Goal: Task Accomplishment & Management: Manage account settings

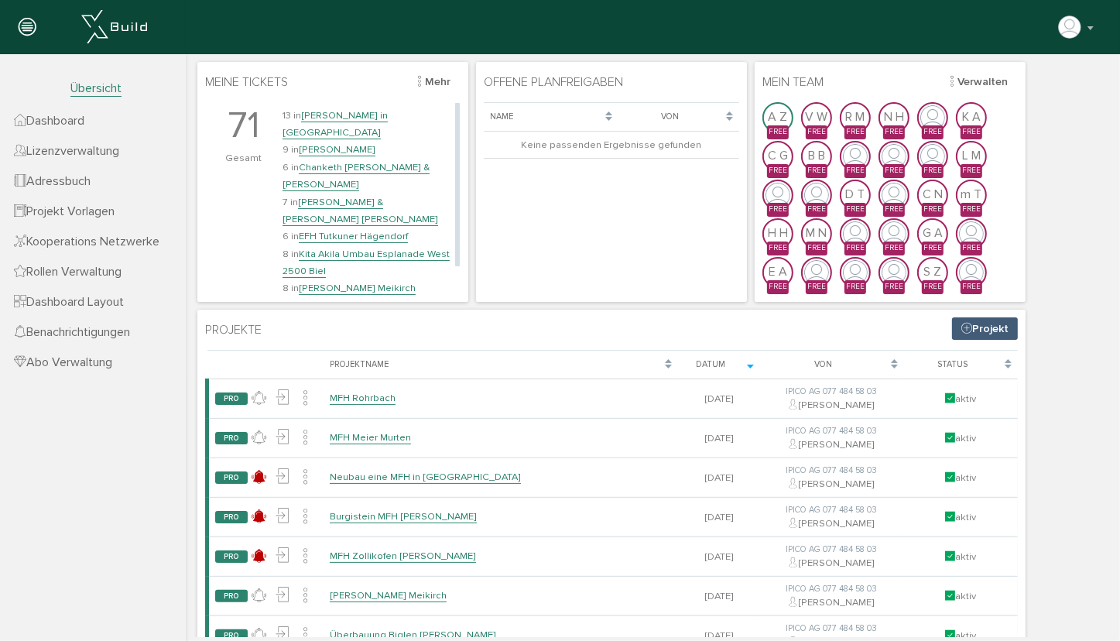
click at [344, 195] on link "[PERSON_NAME] & [PERSON_NAME] [PERSON_NAME]" at bounding box center [360, 210] width 156 height 30
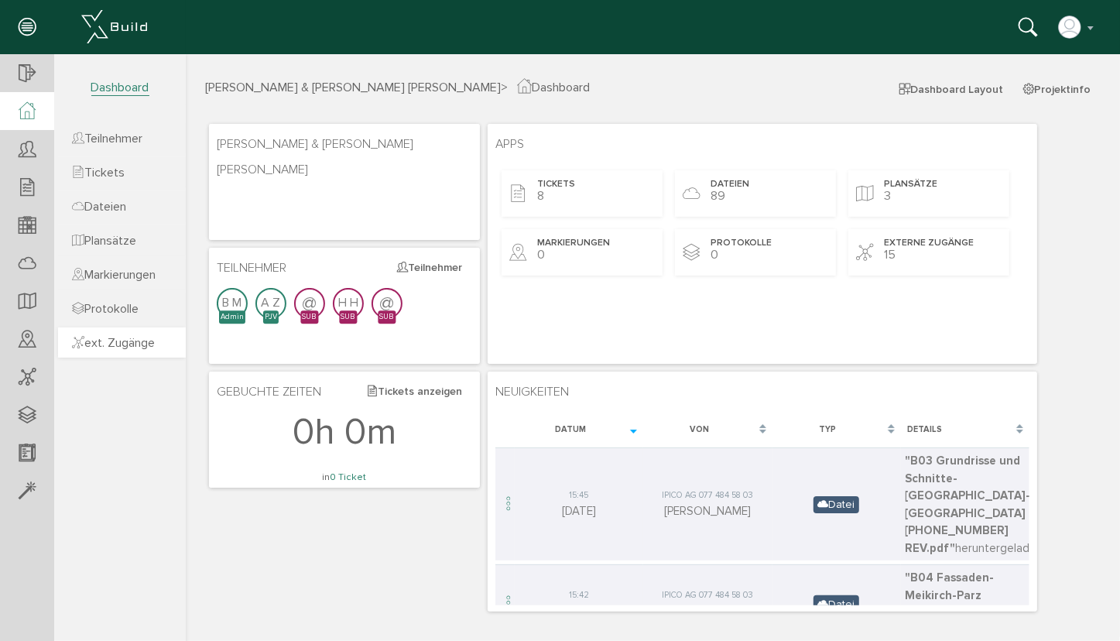
click at [114, 347] on span "ext. Zugänge" at bounding box center [113, 342] width 83 height 15
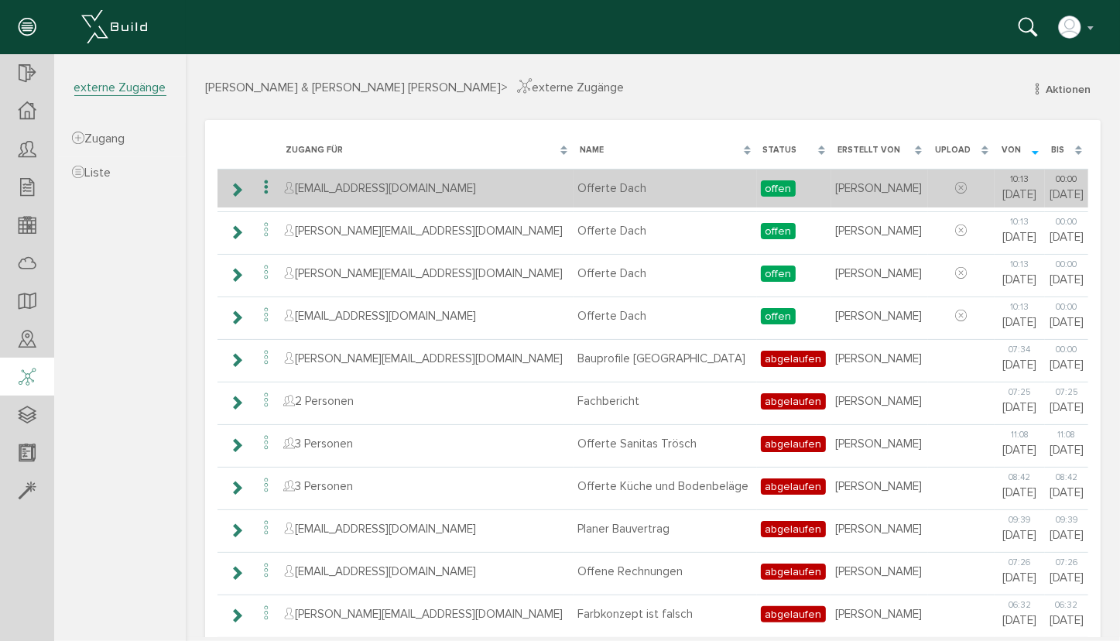
click at [573, 192] on td "Offerte Dach" at bounding box center [664, 187] width 183 height 39
click at [239, 183] on icon at bounding box center [235, 189] width 15 height 12
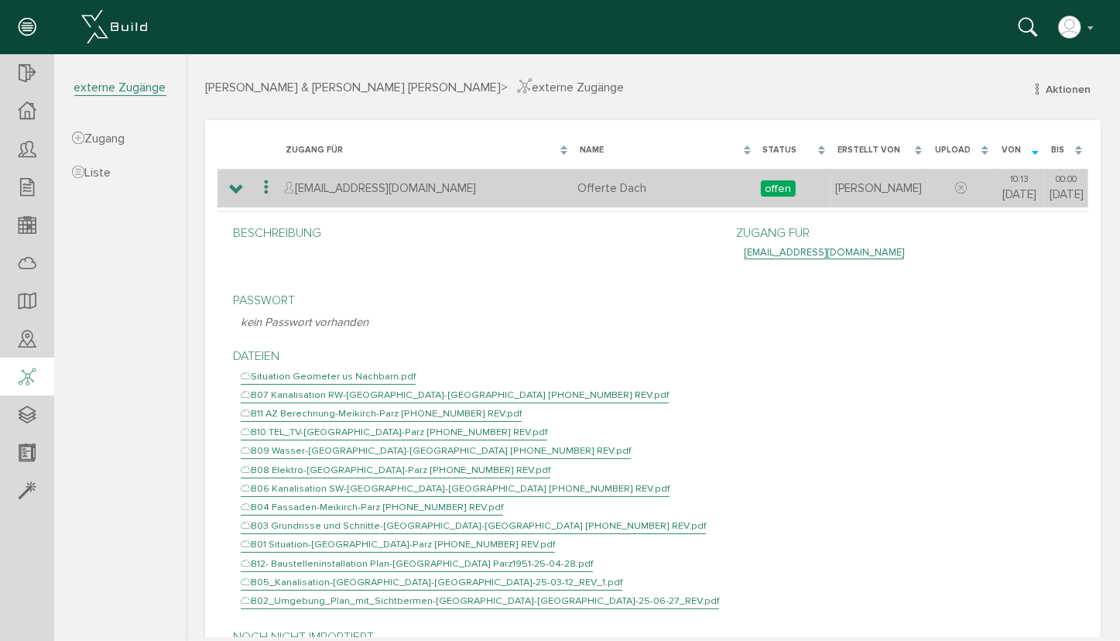
click at [268, 184] on icon at bounding box center [265, 186] width 19 height 21
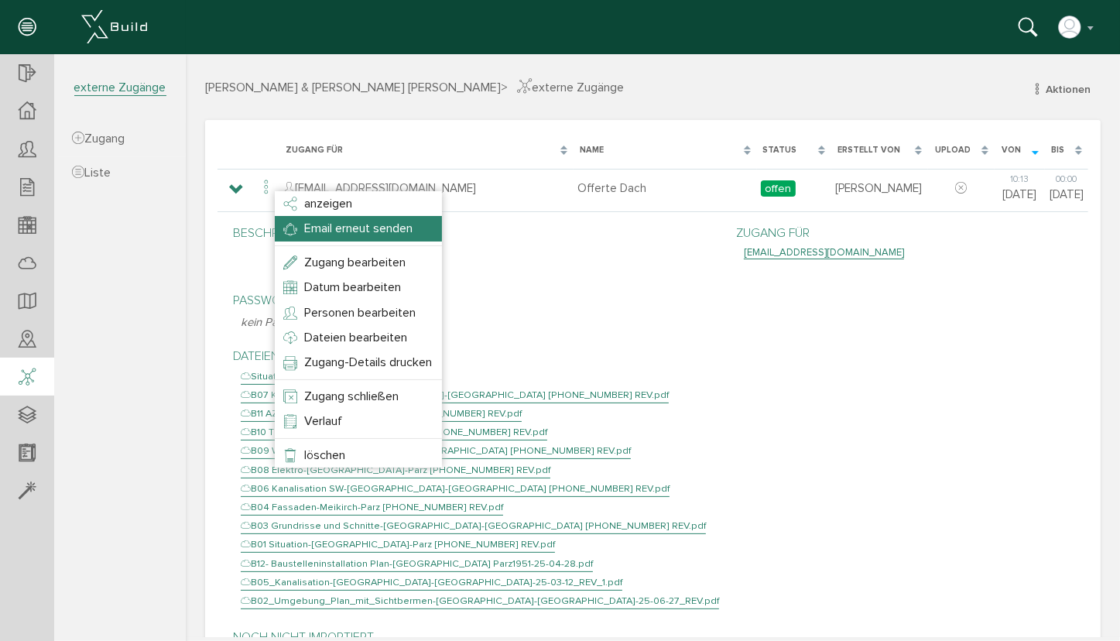
click at [339, 237] on li "Email erneut senden" at bounding box center [357, 227] width 167 height 25
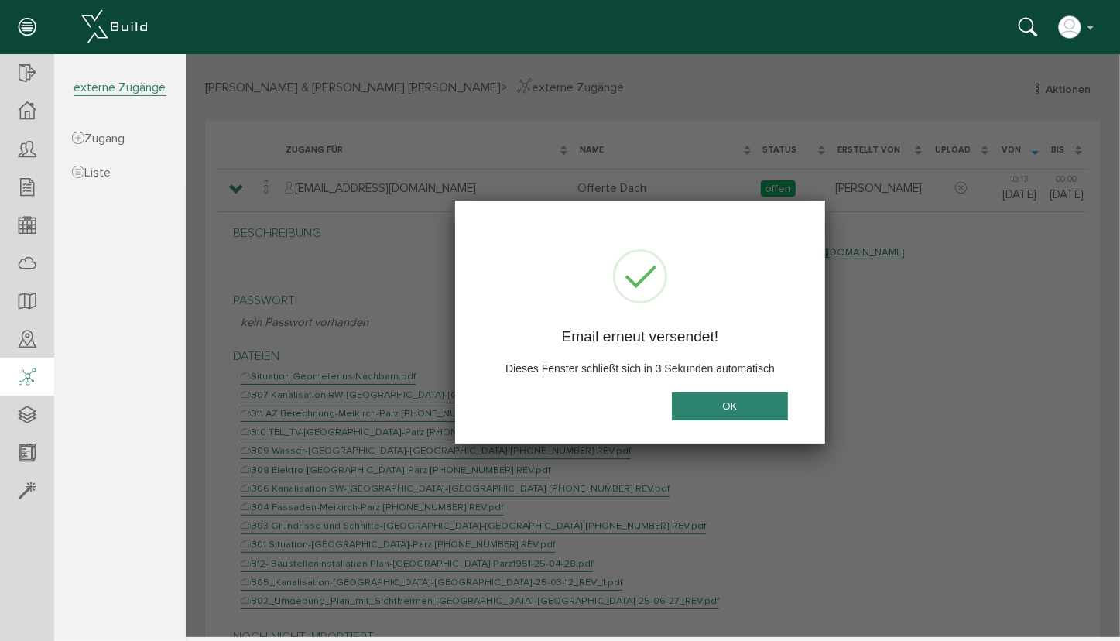
click at [711, 402] on button "OK" at bounding box center [729, 405] width 116 height 29
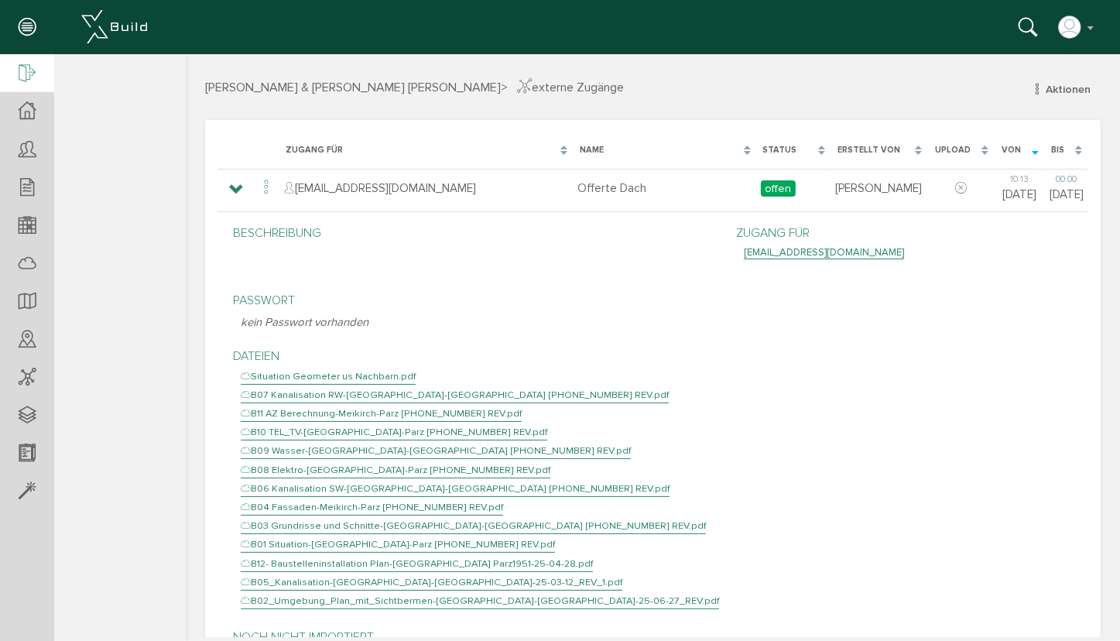
click at [26, 67] on icon at bounding box center [27, 74] width 17 height 22
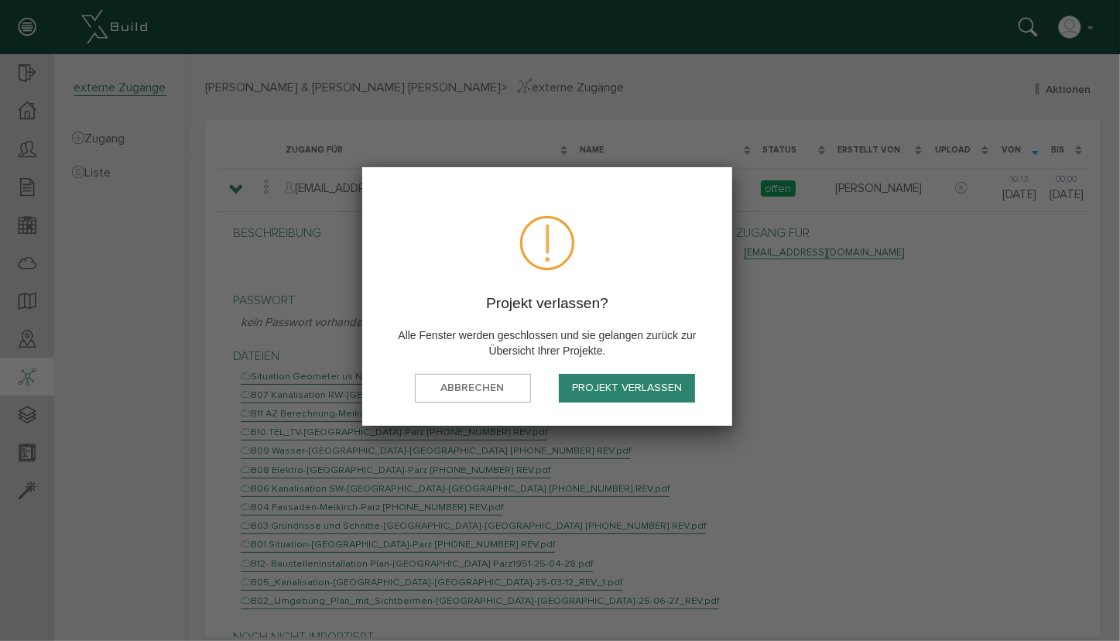
click at [603, 389] on button "Projekt verlassen" at bounding box center [627, 388] width 136 height 29
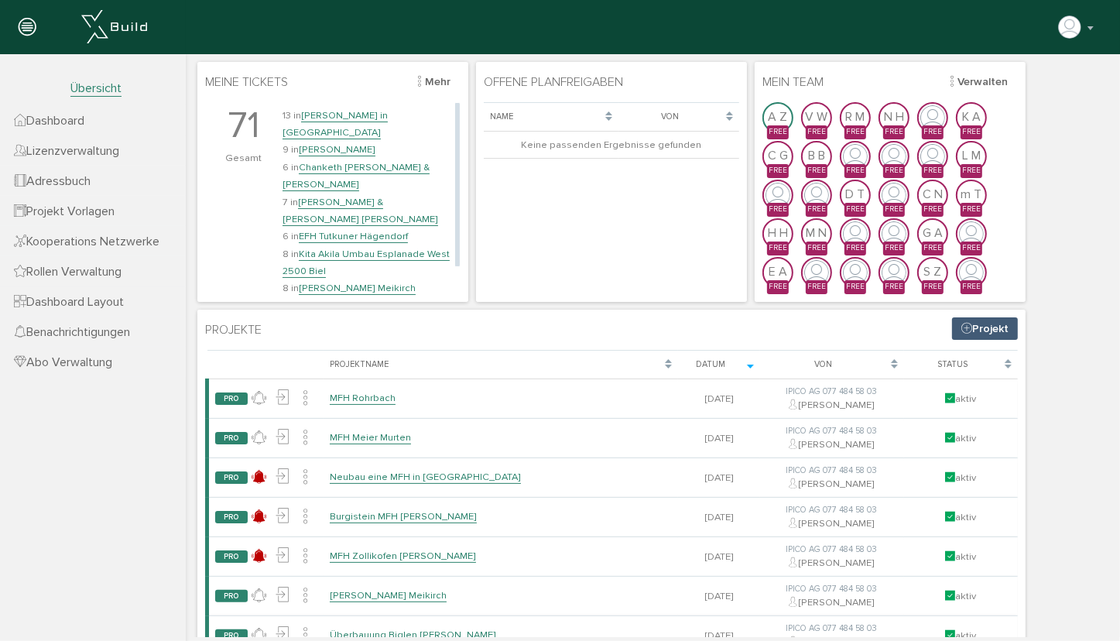
click at [348, 281] on link "[PERSON_NAME] Meikirch" at bounding box center [356, 287] width 117 height 13
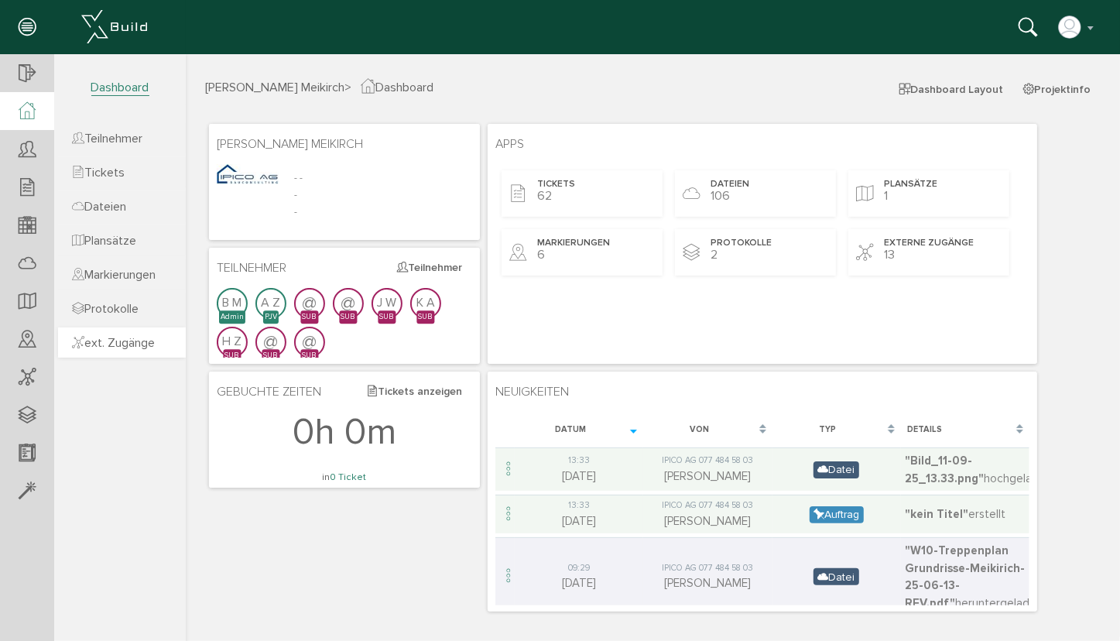
click at [114, 346] on span "ext. Zugänge" at bounding box center [113, 342] width 83 height 15
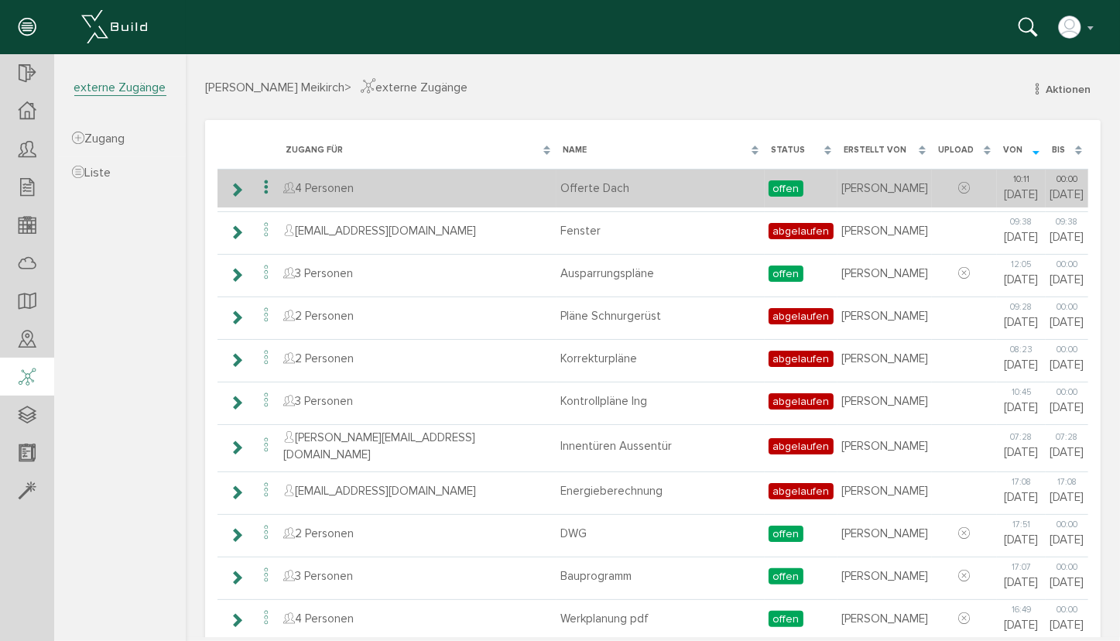
click at [235, 187] on icon at bounding box center [235, 189] width 15 height 12
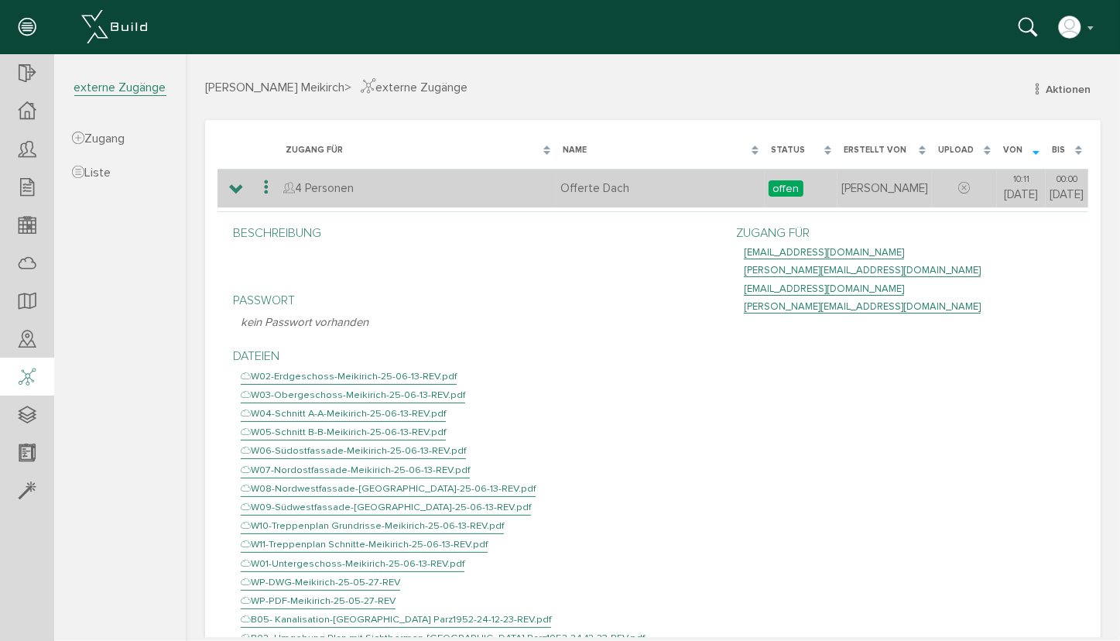
click at [265, 190] on icon at bounding box center [265, 186] width 19 height 21
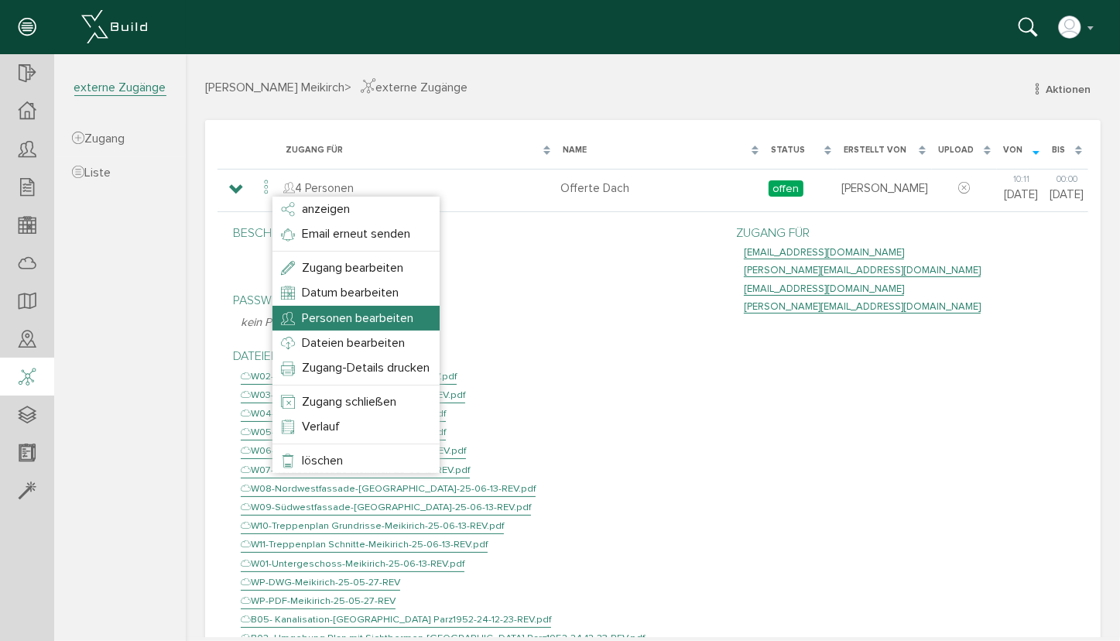
click at [344, 320] on span "Personen bearbeiten" at bounding box center [356, 317] width 111 height 15
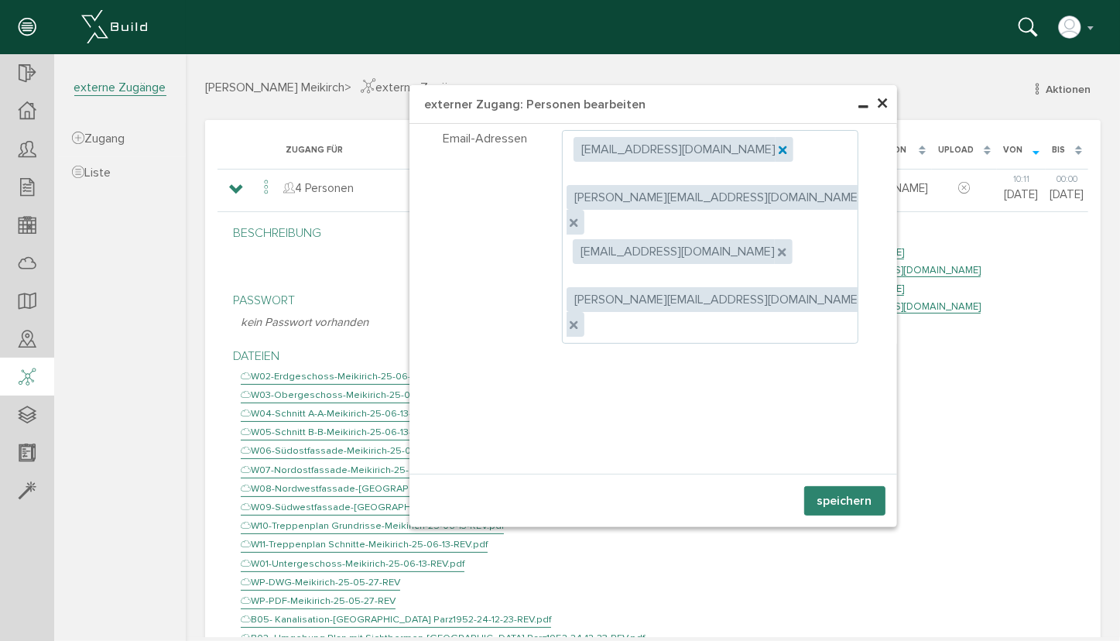
click at [778, 146] on icon at bounding box center [780, 147] width 5 height 5
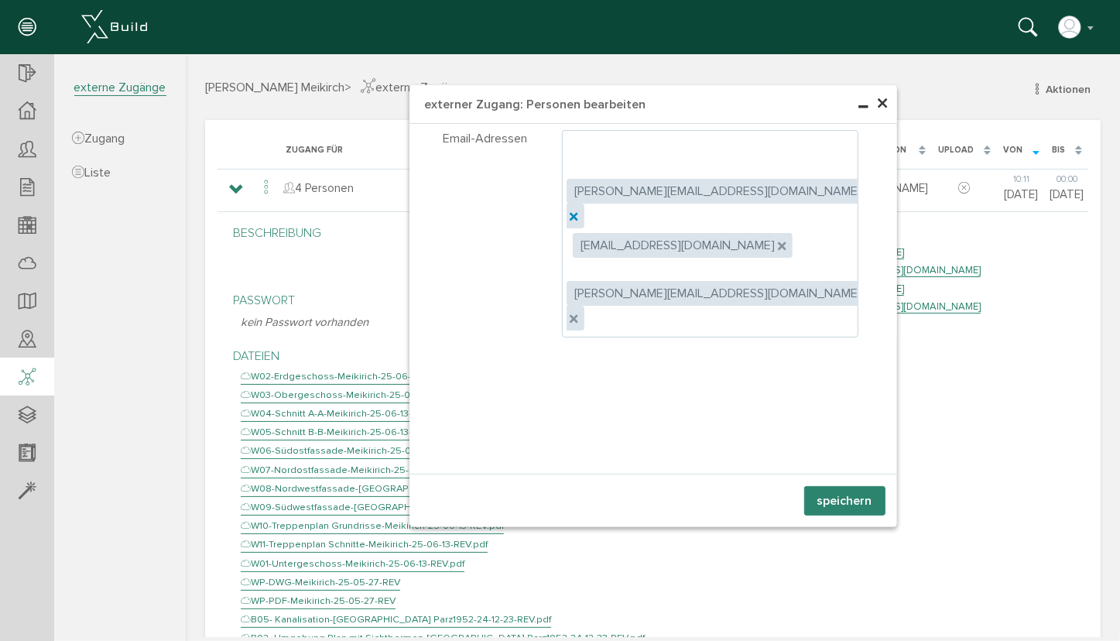
click at [574, 211] on icon at bounding box center [571, 213] width 5 height 5
type textarea "[EMAIL_ADDRESS][DOMAIN_NAME],[DOMAIN_NAME][EMAIL_ADDRESS][DOMAIN_NAME]"
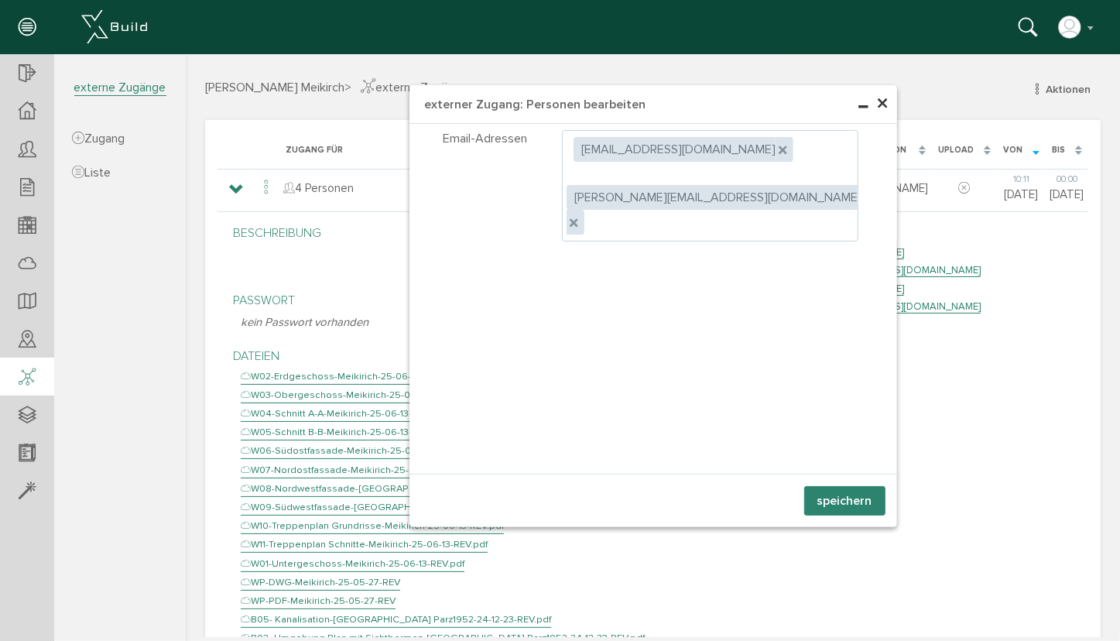
click at [852, 502] on button "speichern" at bounding box center [843, 499] width 81 height 29
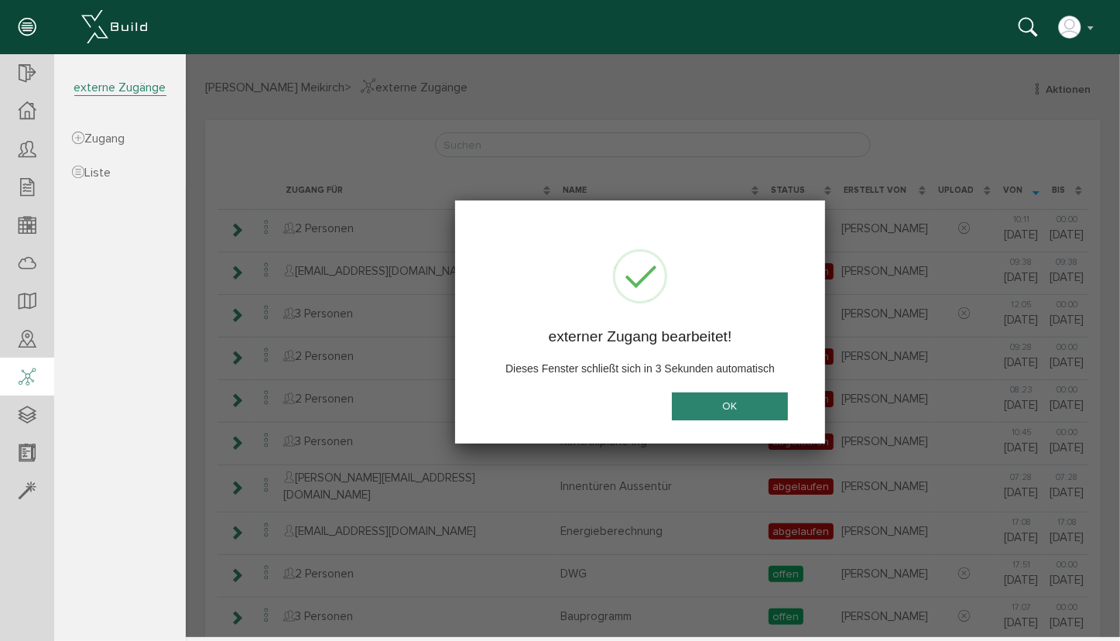
click at [735, 410] on button "OK" at bounding box center [729, 405] width 116 height 29
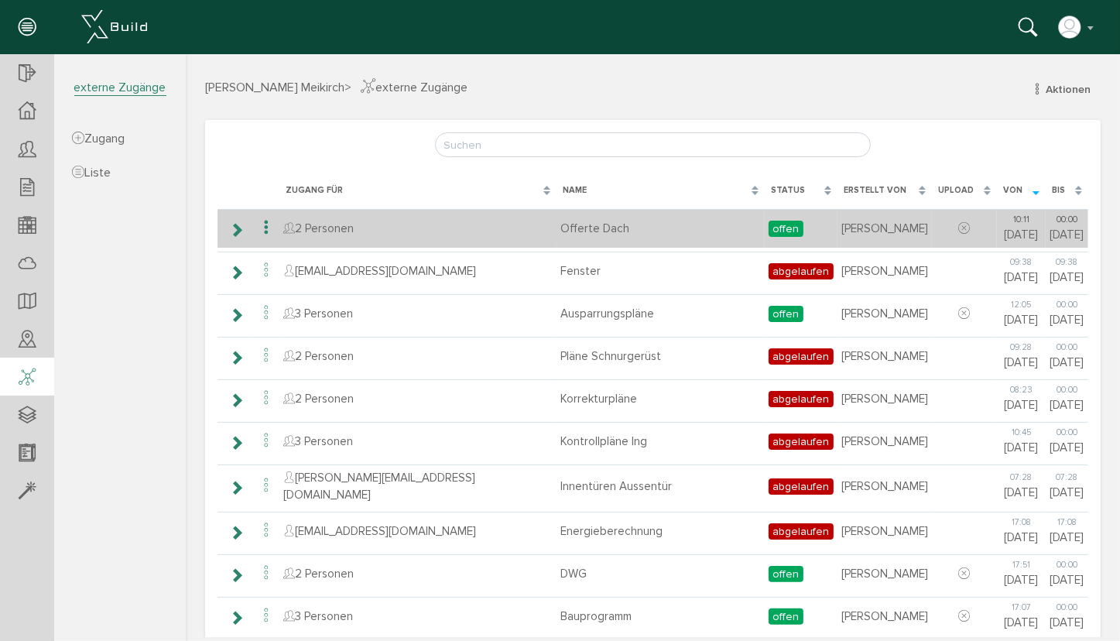
click at [265, 228] on icon at bounding box center [265, 227] width 19 height 21
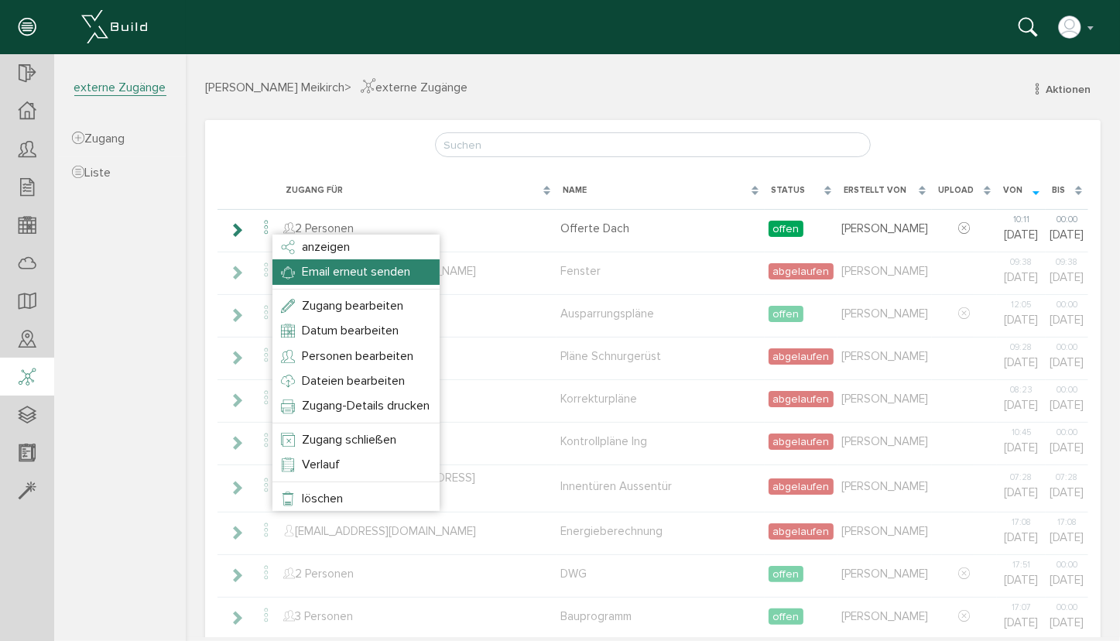
click at [303, 276] on span "Email erneut senden" at bounding box center [355, 270] width 108 height 15
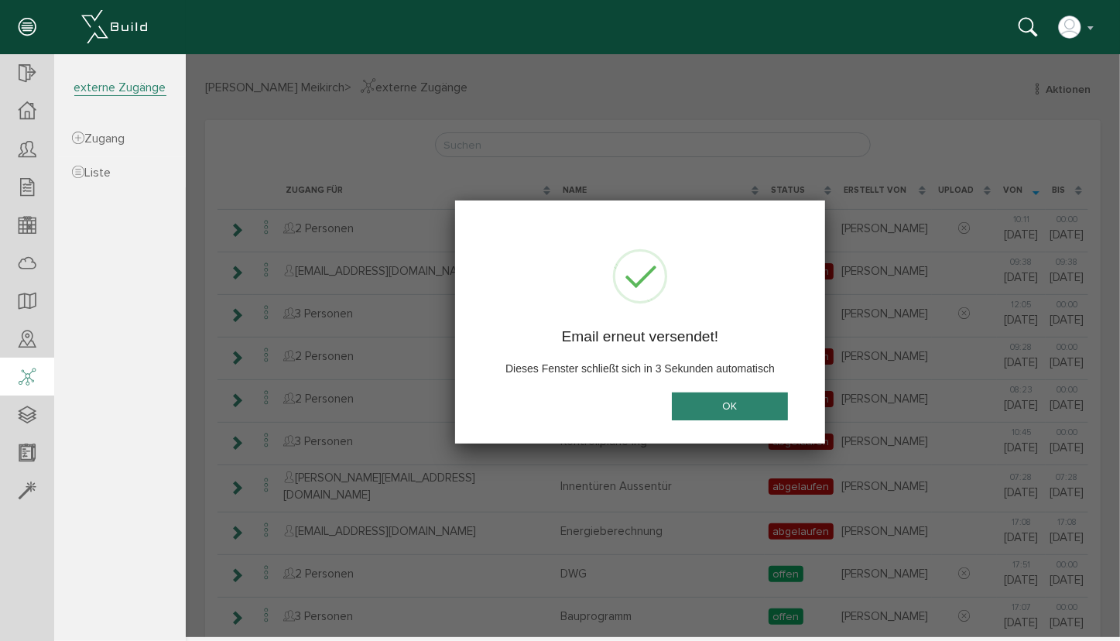
click at [723, 409] on button "OK" at bounding box center [729, 405] width 116 height 29
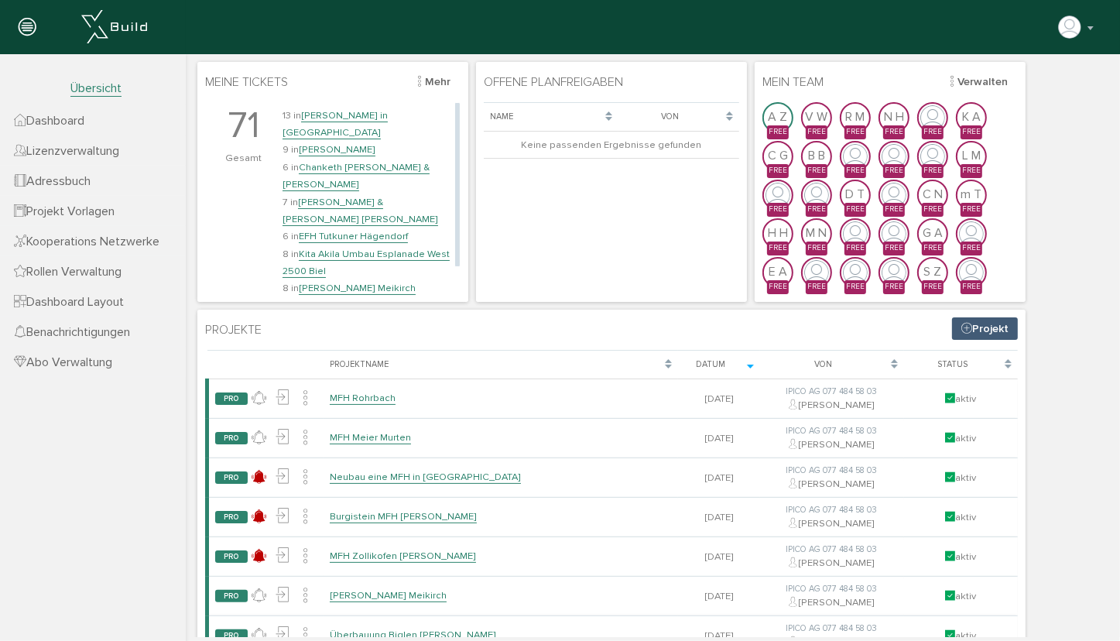
click at [339, 281] on link "[PERSON_NAME] Meikirch" at bounding box center [356, 287] width 117 height 13
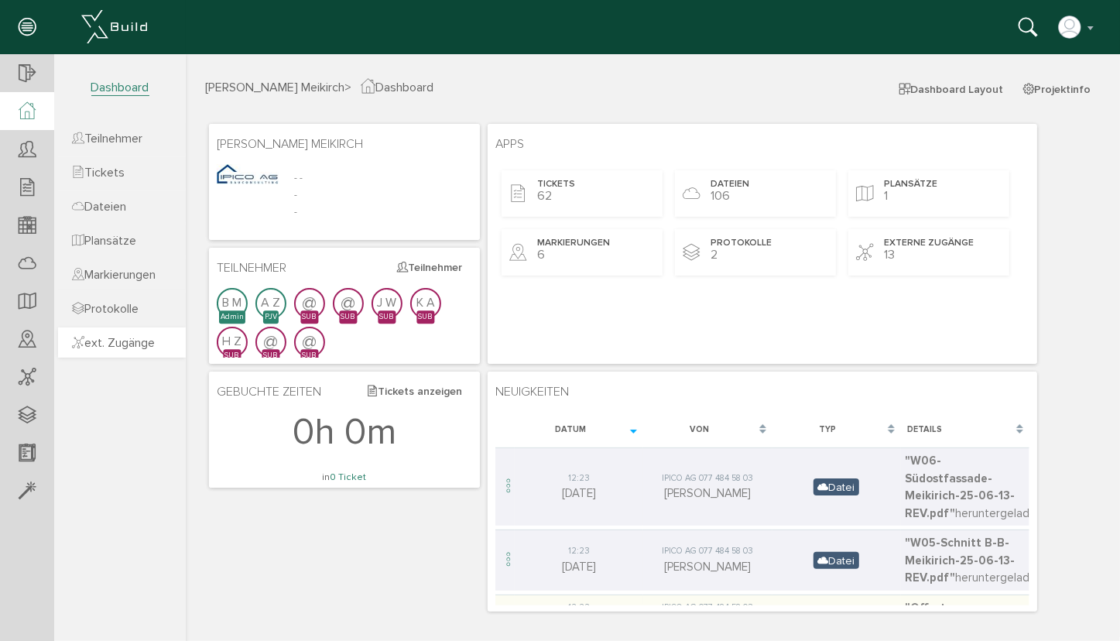
click at [114, 344] on span "ext. Zugänge" at bounding box center [113, 342] width 83 height 15
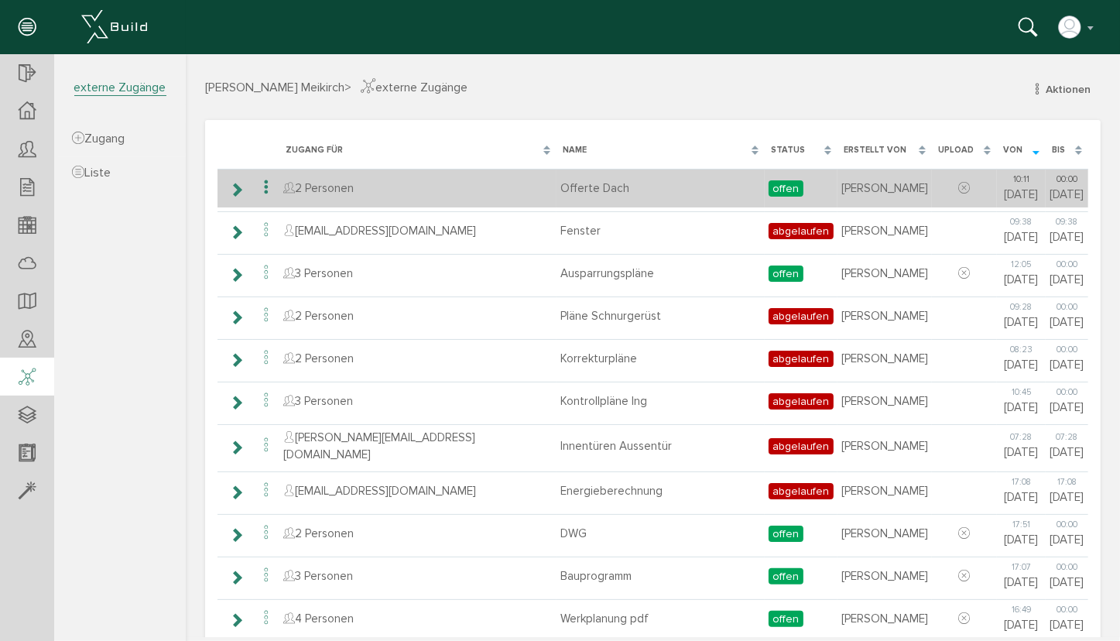
click at [242, 187] on icon at bounding box center [235, 189] width 15 height 12
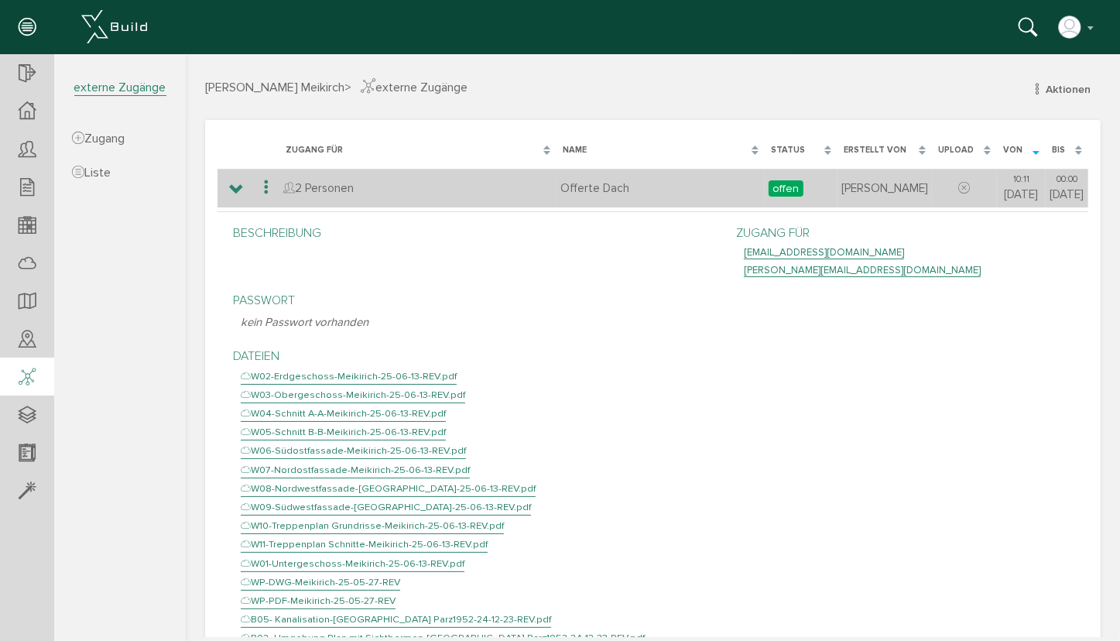
click at [236, 185] on icon at bounding box center [235, 189] width 15 height 12
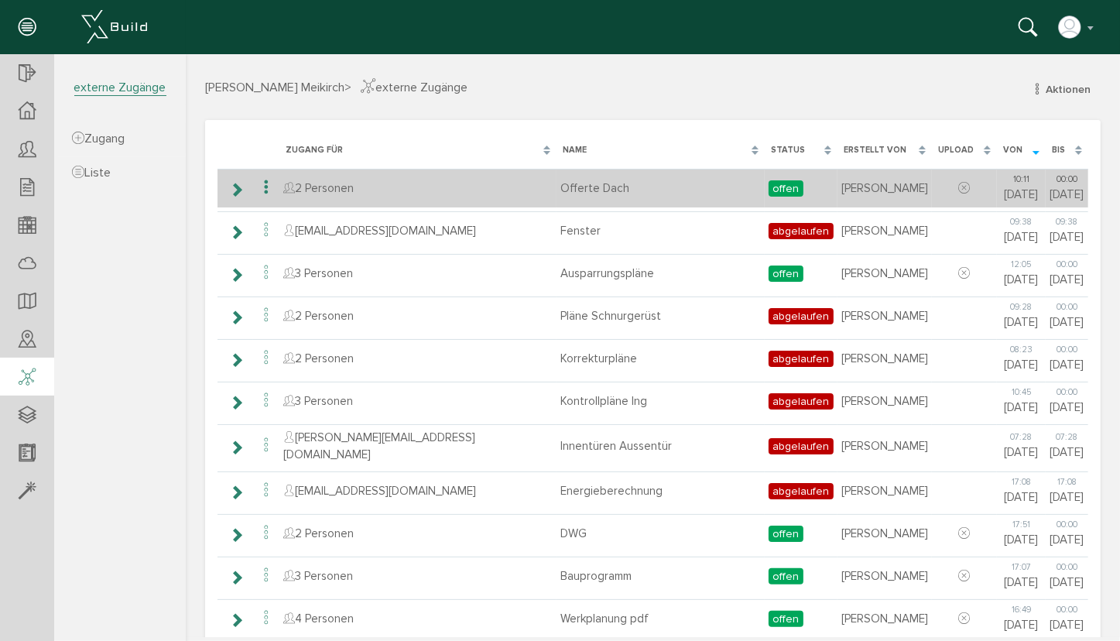
click at [268, 183] on icon at bounding box center [265, 186] width 19 height 21
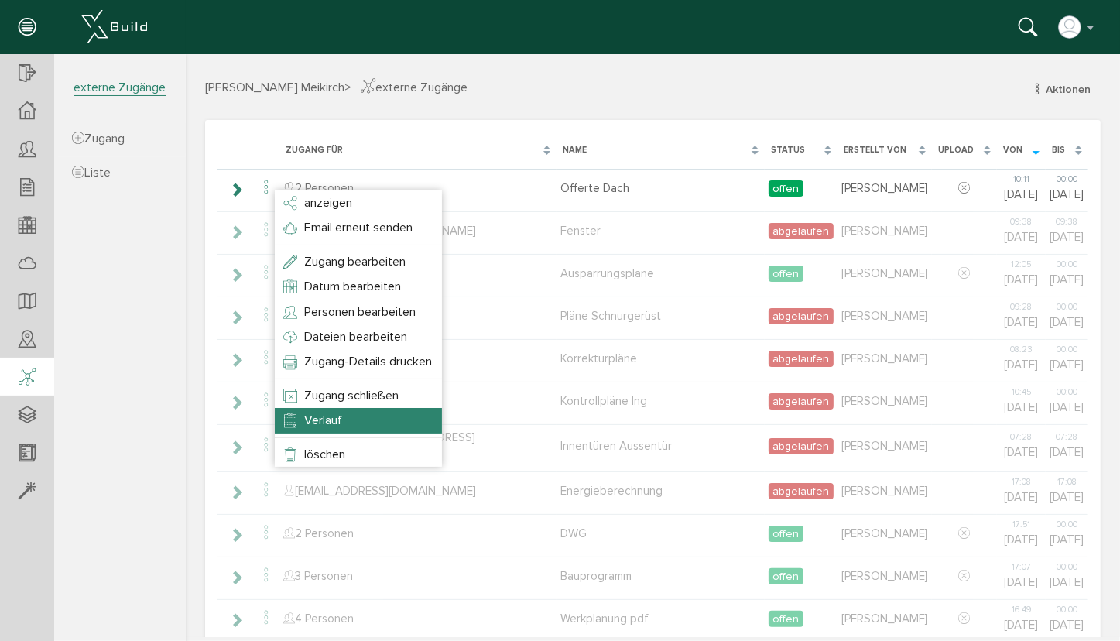
click at [334, 412] on span "Verlauf" at bounding box center [322, 419] width 38 height 15
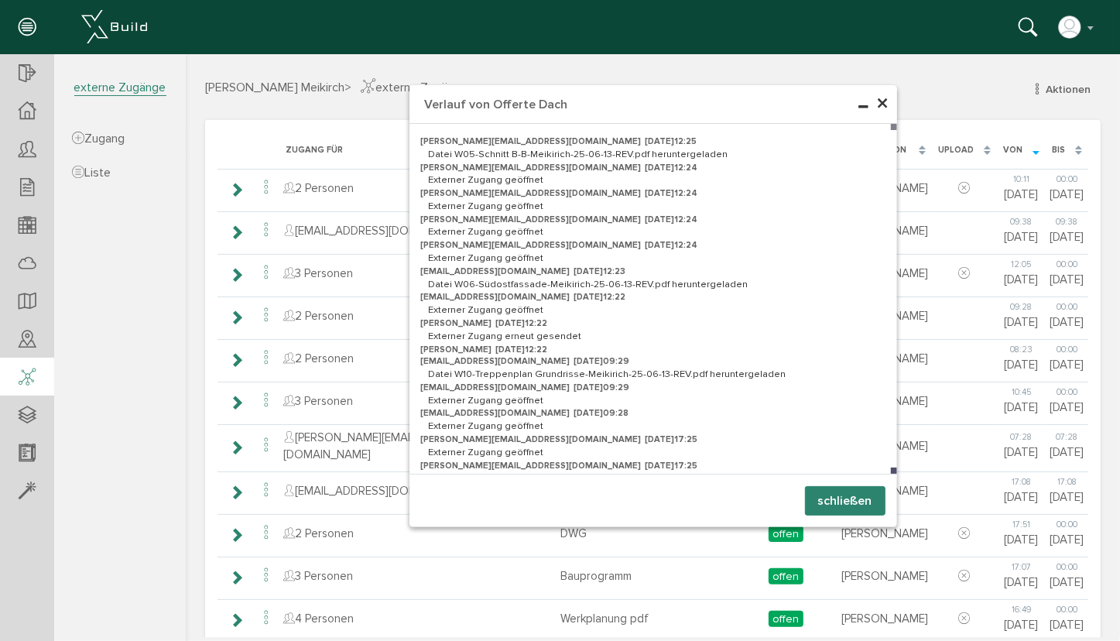
click at [838, 497] on button "schließen" at bounding box center [844, 499] width 80 height 29
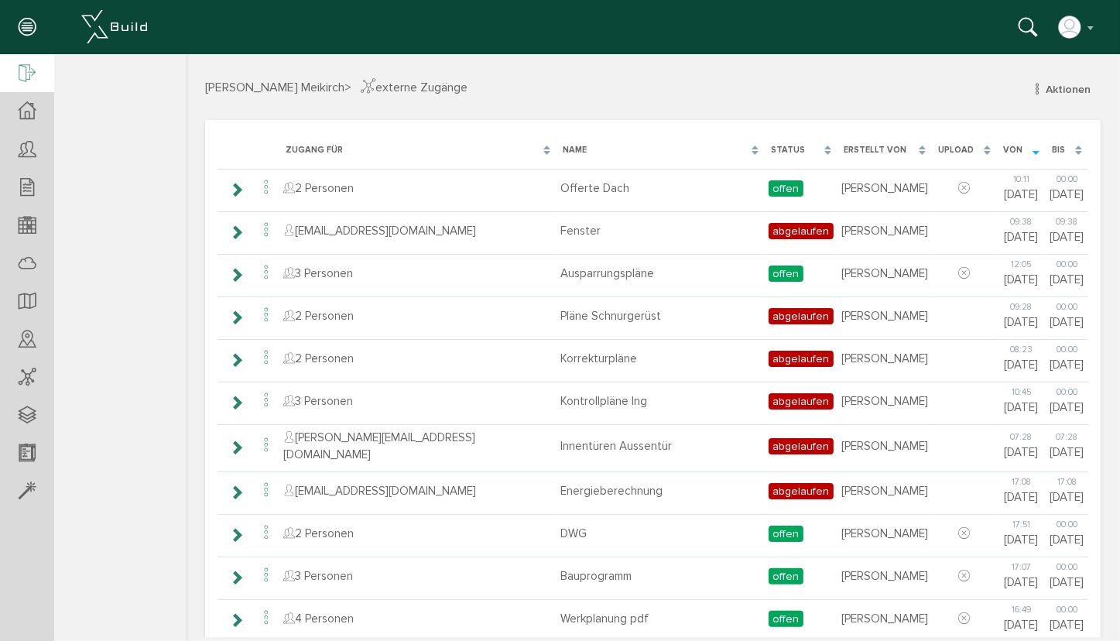
click at [28, 68] on icon at bounding box center [27, 74] width 17 height 22
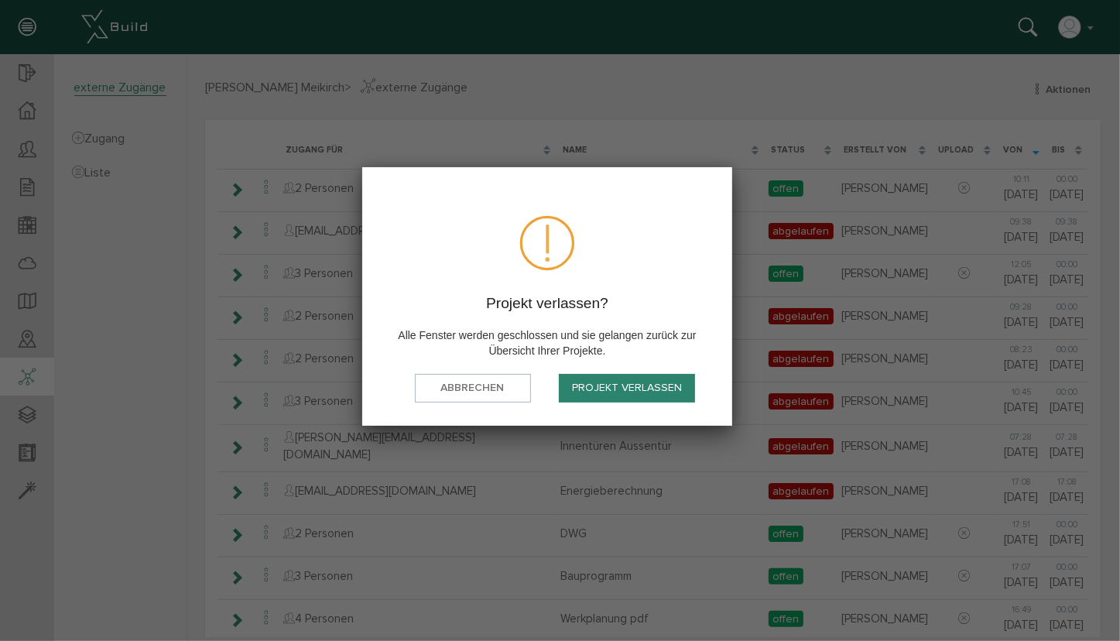
click at [604, 389] on button "Projekt verlassen" at bounding box center [627, 388] width 136 height 29
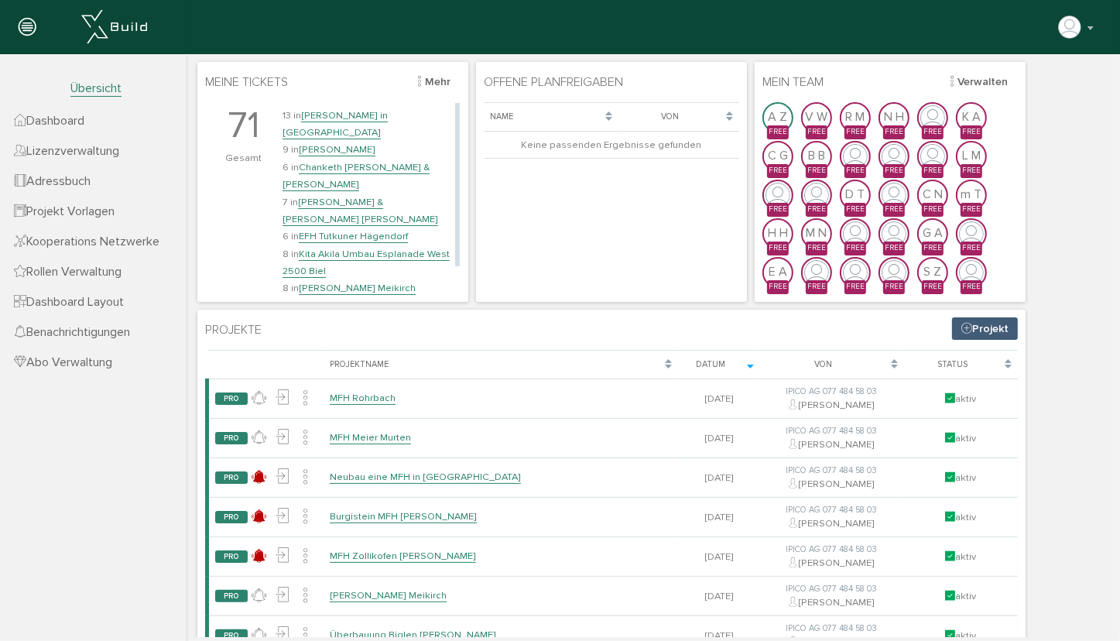
click at [358, 195] on link "[PERSON_NAME] & [PERSON_NAME] [PERSON_NAME]" at bounding box center [360, 210] width 156 height 30
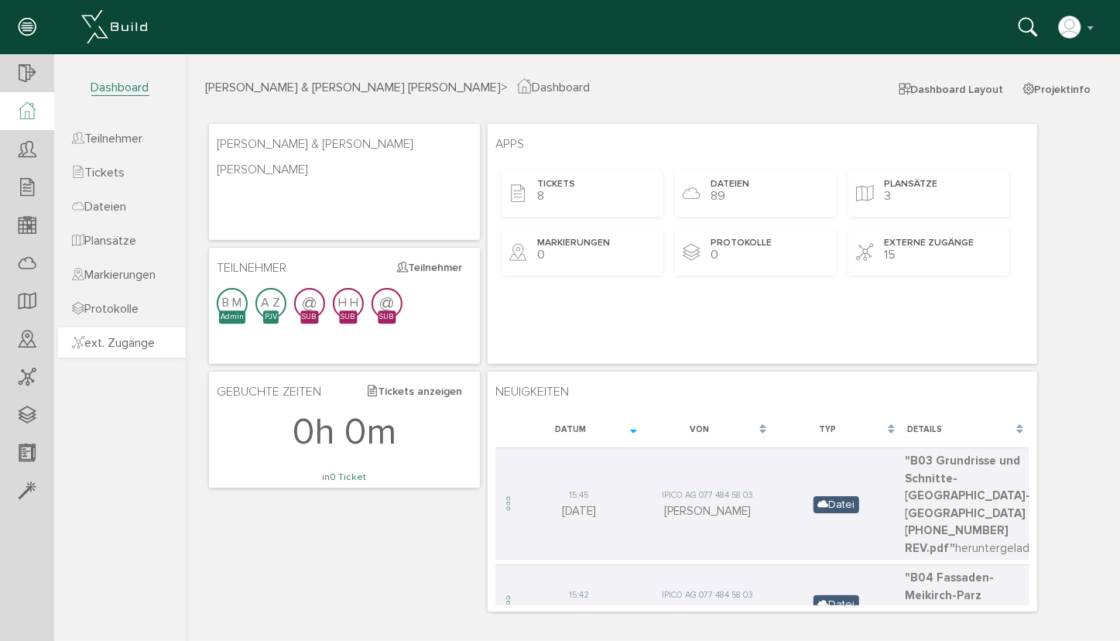
click at [137, 346] on span "ext. Zugänge" at bounding box center [113, 342] width 83 height 15
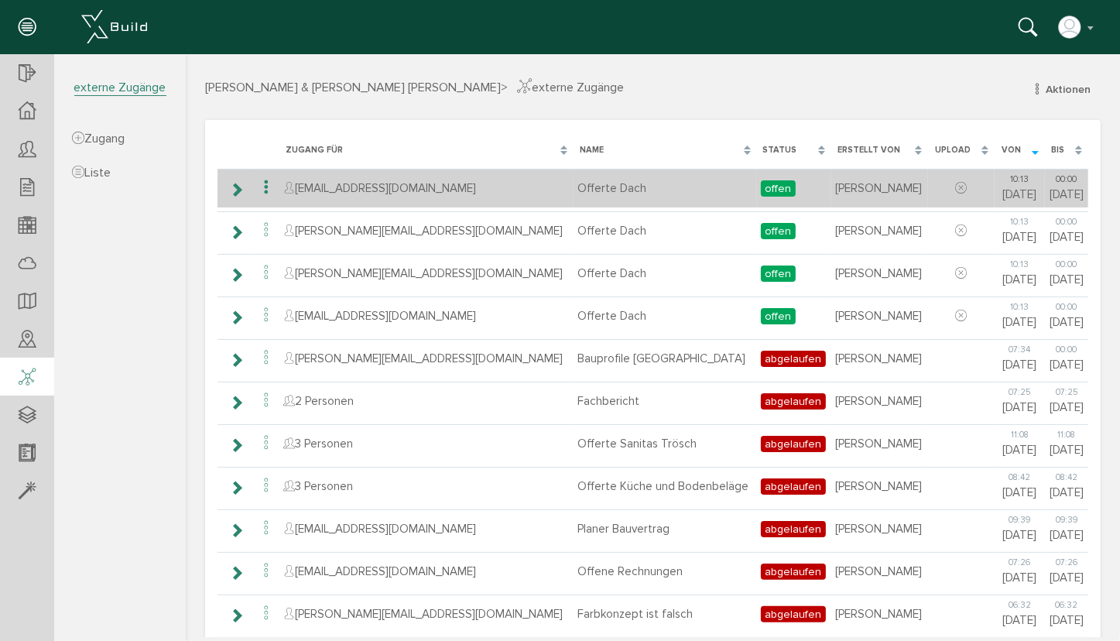
click at [266, 183] on icon at bounding box center [265, 186] width 19 height 21
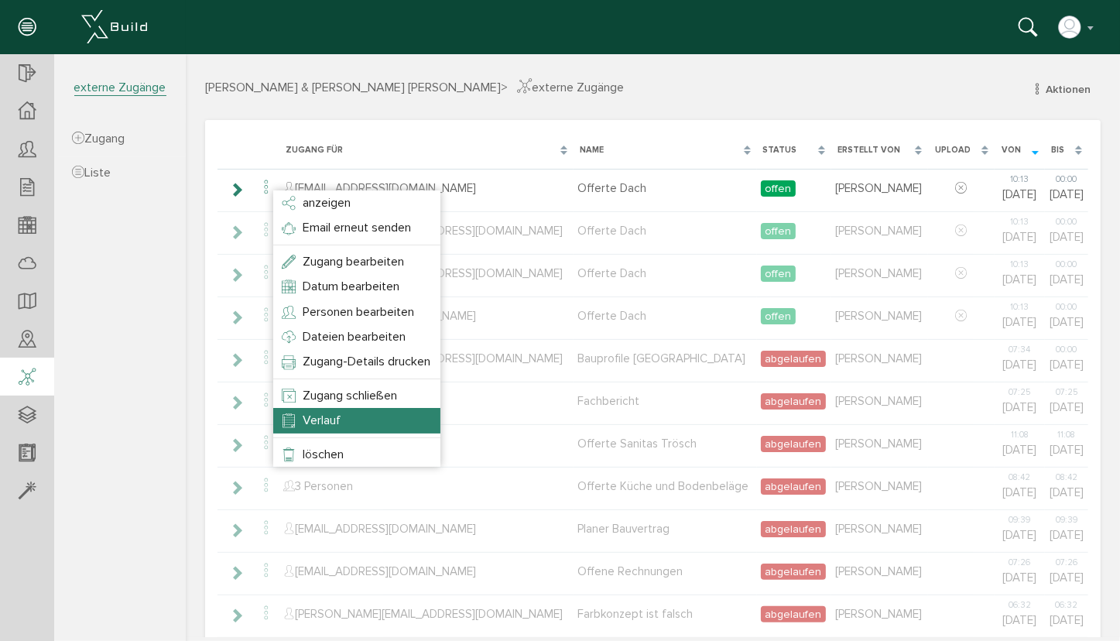
click at [327, 416] on span "Verlauf" at bounding box center [321, 419] width 38 height 15
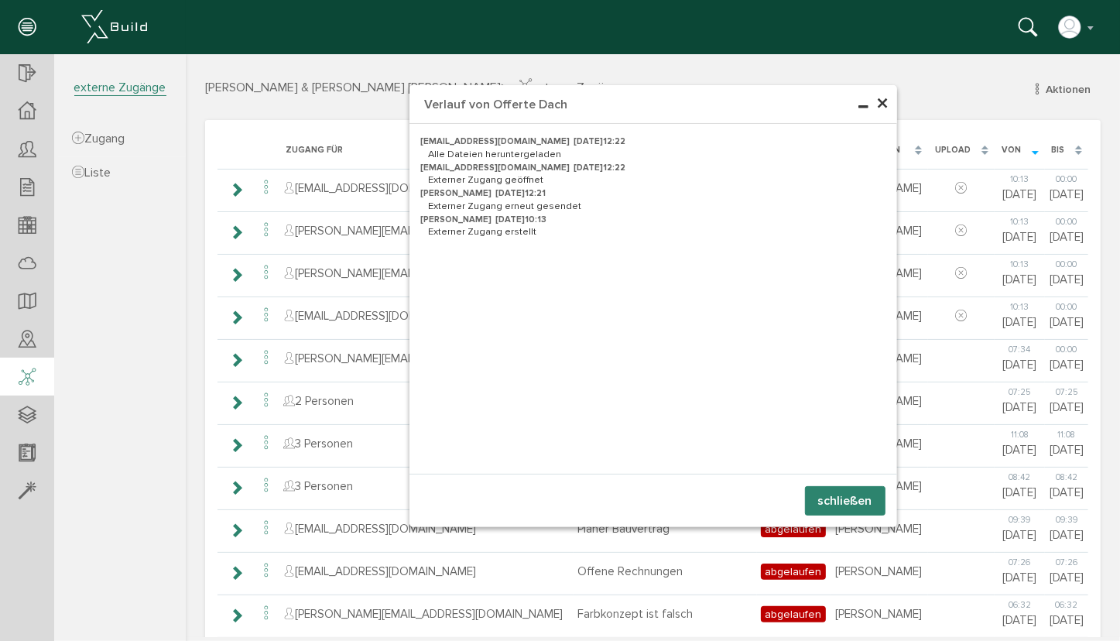
click at [866, 505] on button "schließen" at bounding box center [844, 499] width 80 height 29
